Goal: Task Accomplishment & Management: Manage account settings

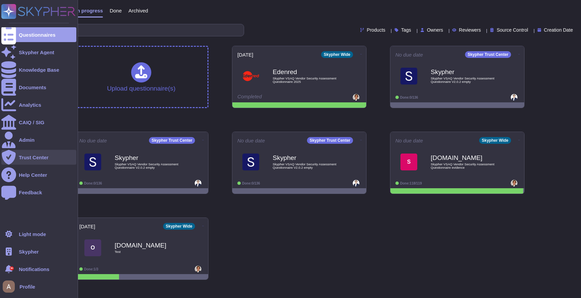
click at [31, 157] on div "Trust Center" at bounding box center [34, 157] width 30 height 5
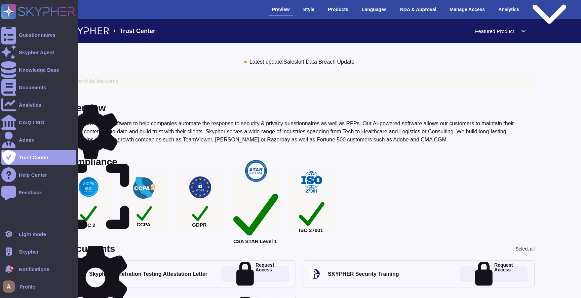
click at [38, 246] on div "Skypher" at bounding box center [38, 251] width 75 height 15
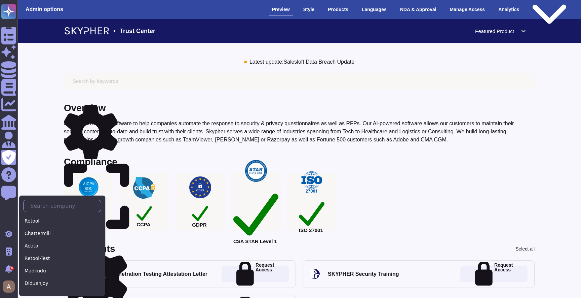
click at [59, 205] on input "text" at bounding box center [64, 206] width 74 height 12
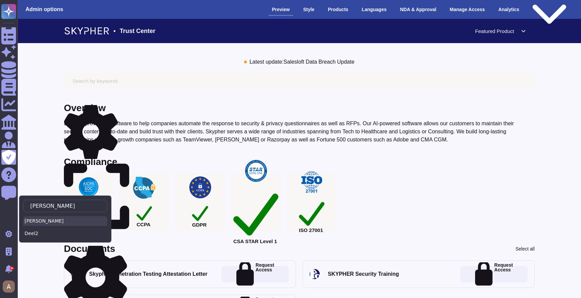
type input "Dee"
click at [55, 220] on div "[PERSON_NAME]" at bounding box center [65, 221] width 84 height 10
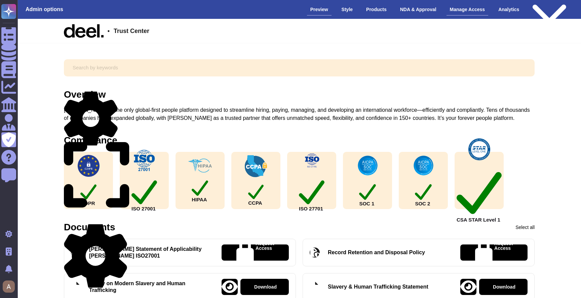
click at [466, 11] on div "Manage Access" at bounding box center [468, 10] width 42 height 12
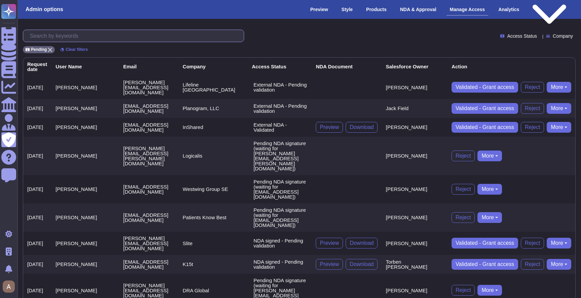
click at [172, 32] on input "text" at bounding box center [135, 36] width 217 height 12
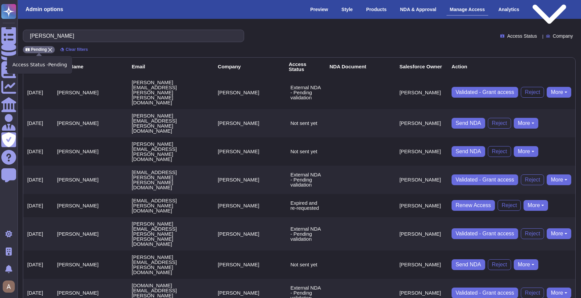
click at [50, 49] on icon at bounding box center [50, 50] width 4 height 4
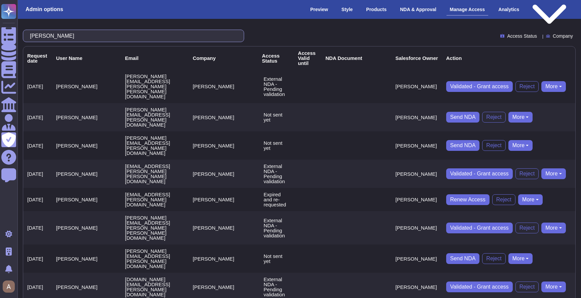
click at [61, 38] on input "[PERSON_NAME]" at bounding box center [132, 36] width 211 height 12
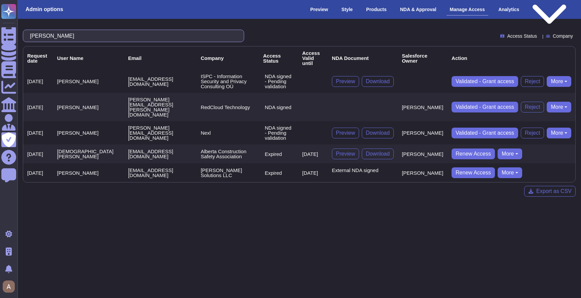
type input "[PERSON_NAME]"
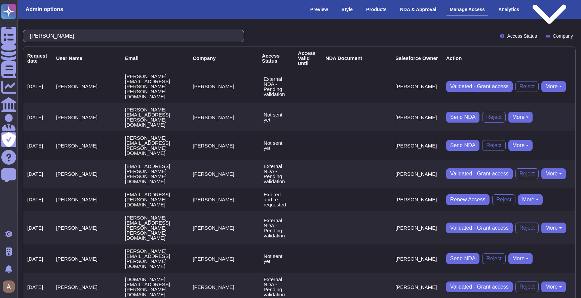
type input "[PERSON_NAME]"
click at [514, 34] on span "Access Status" at bounding box center [522, 36] width 30 height 5
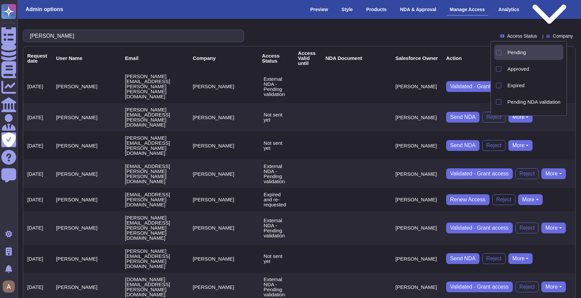
click at [503, 48] on div "Pending" at bounding box center [529, 52] width 69 height 15
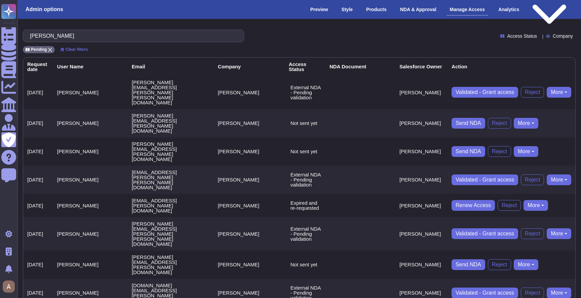
click at [415, 37] on div "[PERSON_NAME] Access Status Company" at bounding box center [299, 36] width 553 height 12
click at [558, 87] on button "More" at bounding box center [559, 92] width 25 height 11
click at [54, 48] on div "Pending" at bounding box center [39, 49] width 32 height 7
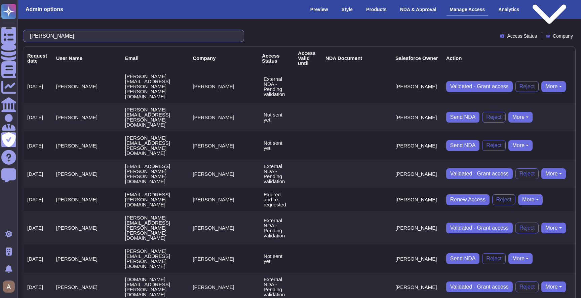
click at [58, 40] on input "[PERSON_NAME]" at bounding box center [132, 36] width 211 height 12
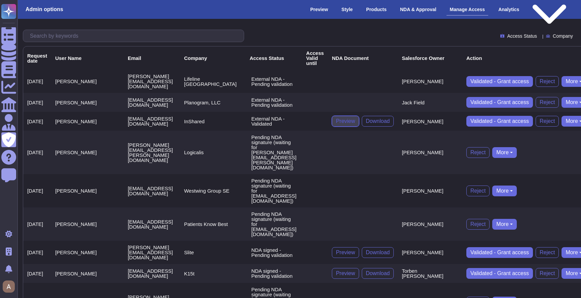
click at [355, 118] on span "Preview" at bounding box center [345, 120] width 19 height 5
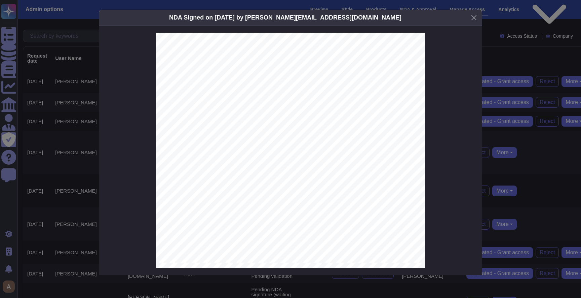
scroll to position [814, 0]
click at [505, 81] on div "NDA Signed on [DATE] by [PERSON_NAME][EMAIL_ADDRESS][DOMAIN_NAME] MUTUAL NON-DI…" at bounding box center [290, 149] width 581 height 298
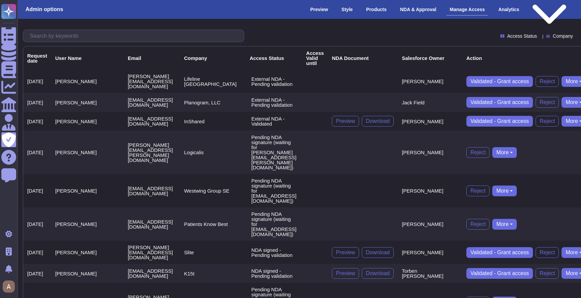
click at [507, 37] on span "Access Status" at bounding box center [522, 36] width 30 height 5
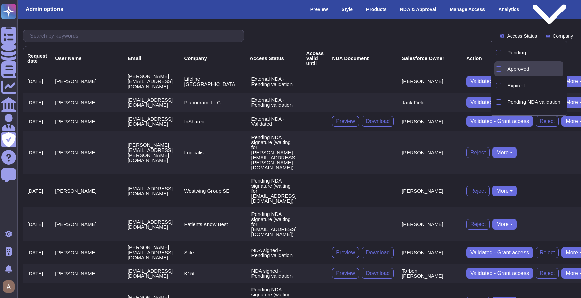
click at [509, 67] on span "Approved" at bounding box center [519, 69] width 22 height 6
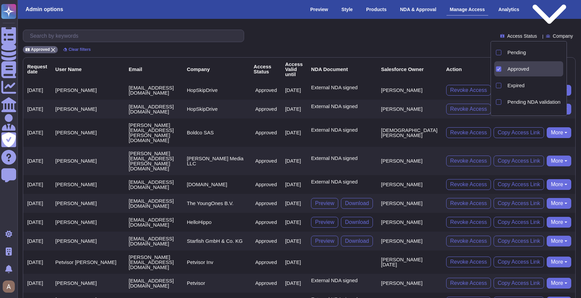
click at [459, 41] on div "Access Status Company" at bounding box center [299, 36] width 553 height 12
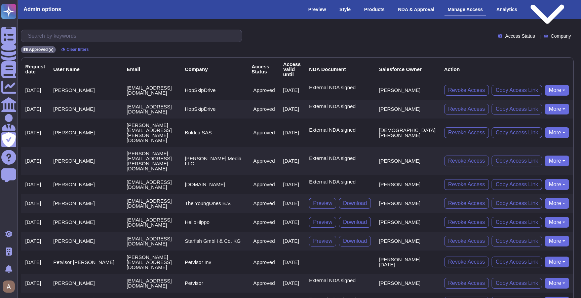
scroll to position [0, 0]
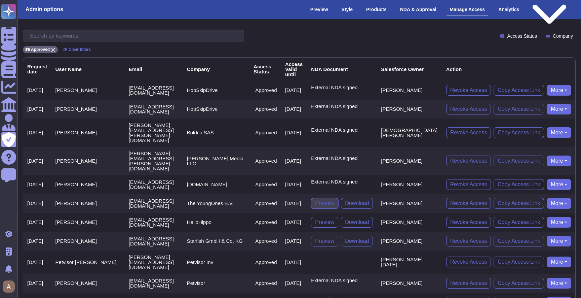
click at [334, 201] on span "Preview" at bounding box center [324, 203] width 19 height 5
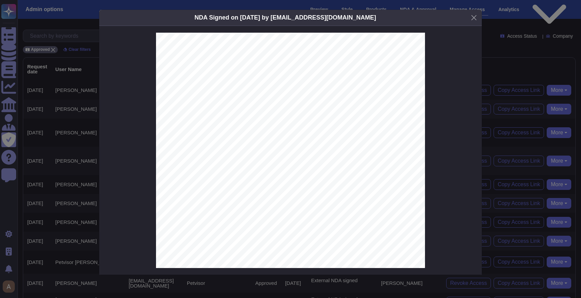
scroll to position [781, 0]
click at [65, 167] on div "NDA Signed on [DATE] by [EMAIL_ADDRESS][DOMAIN_NAME] MUTUAL NON-DISCLOSURE AGRE…" at bounding box center [290, 149] width 581 height 298
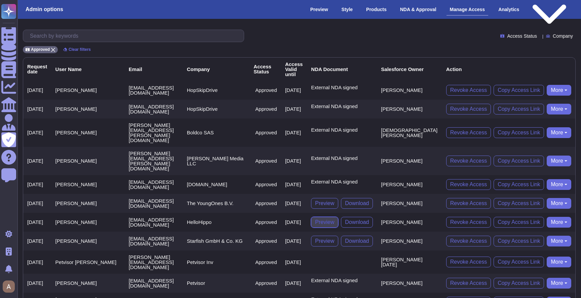
click at [334, 219] on span "Preview" at bounding box center [324, 221] width 19 height 5
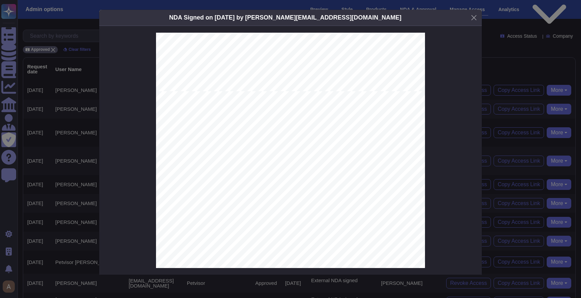
scroll to position [1012, 0]
click at [57, 170] on div "NDA Signed on [DATE] by [PERSON_NAME][EMAIL_ADDRESS][DOMAIN_NAME] MUTUAL NON - …" at bounding box center [290, 149] width 581 height 298
